Goal: Task Accomplishment & Management: Complete application form

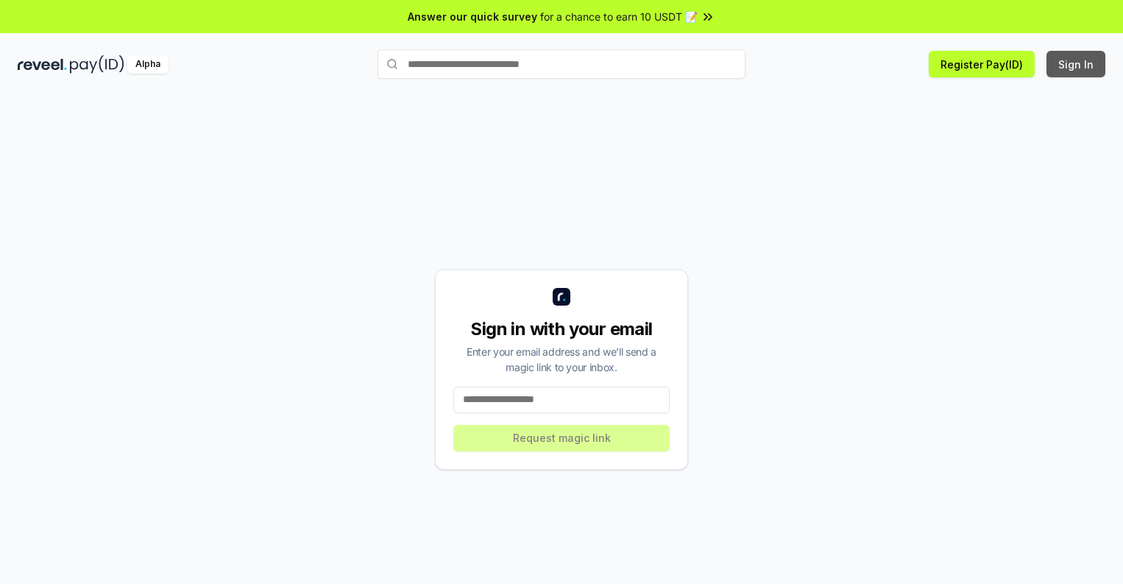
click at [1077, 64] on button "Sign In" at bounding box center [1076, 64] width 59 height 27
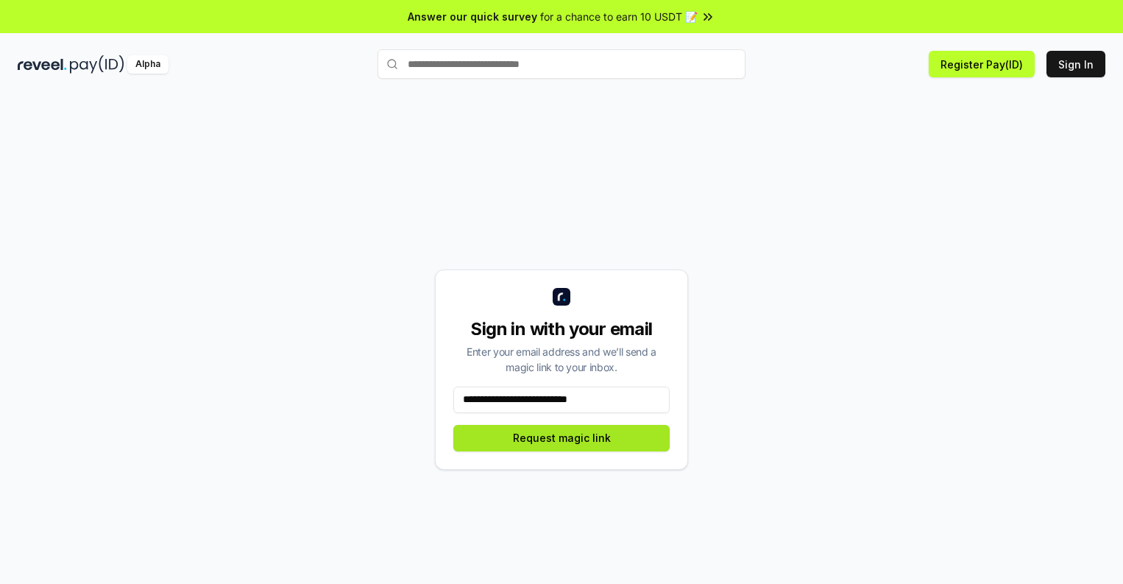
type input "**********"
click at [562, 437] on button "Request magic link" at bounding box center [561, 438] width 216 height 27
